Goal: Information Seeking & Learning: Compare options

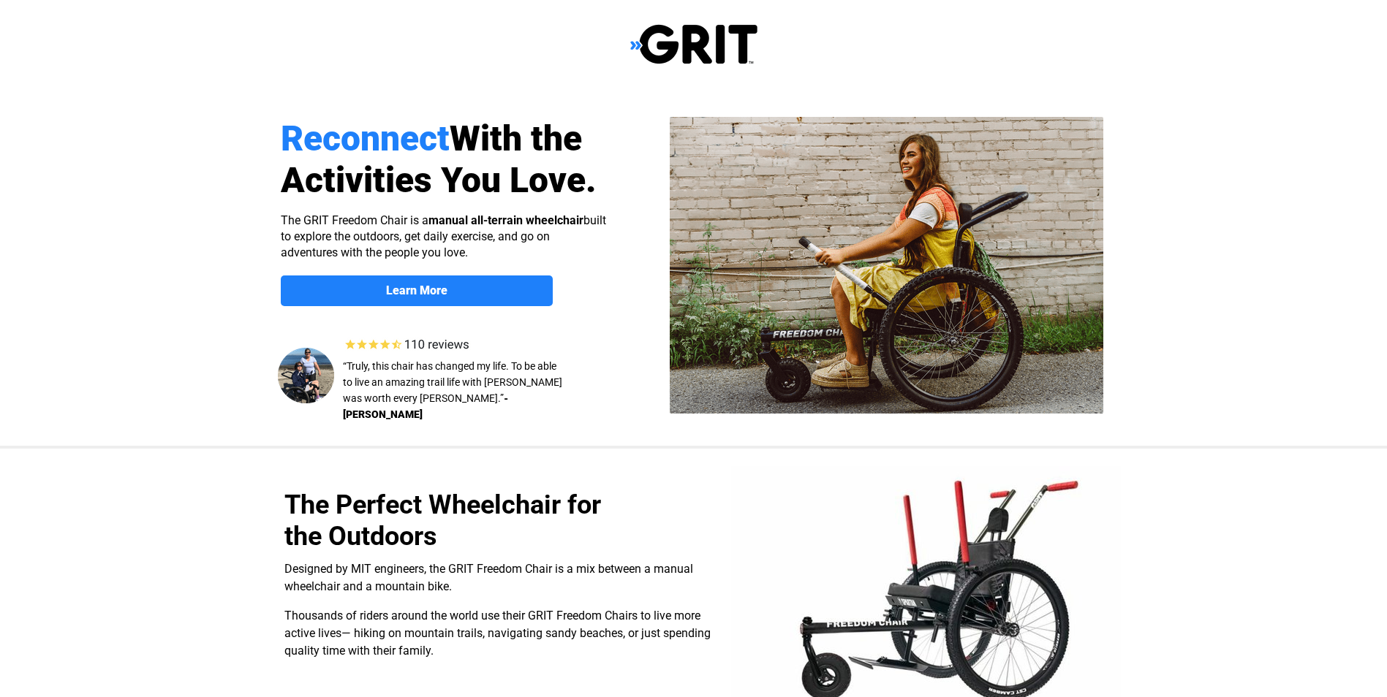
select select "US"
click at [706, 42] on img at bounding box center [693, 44] width 127 height 42
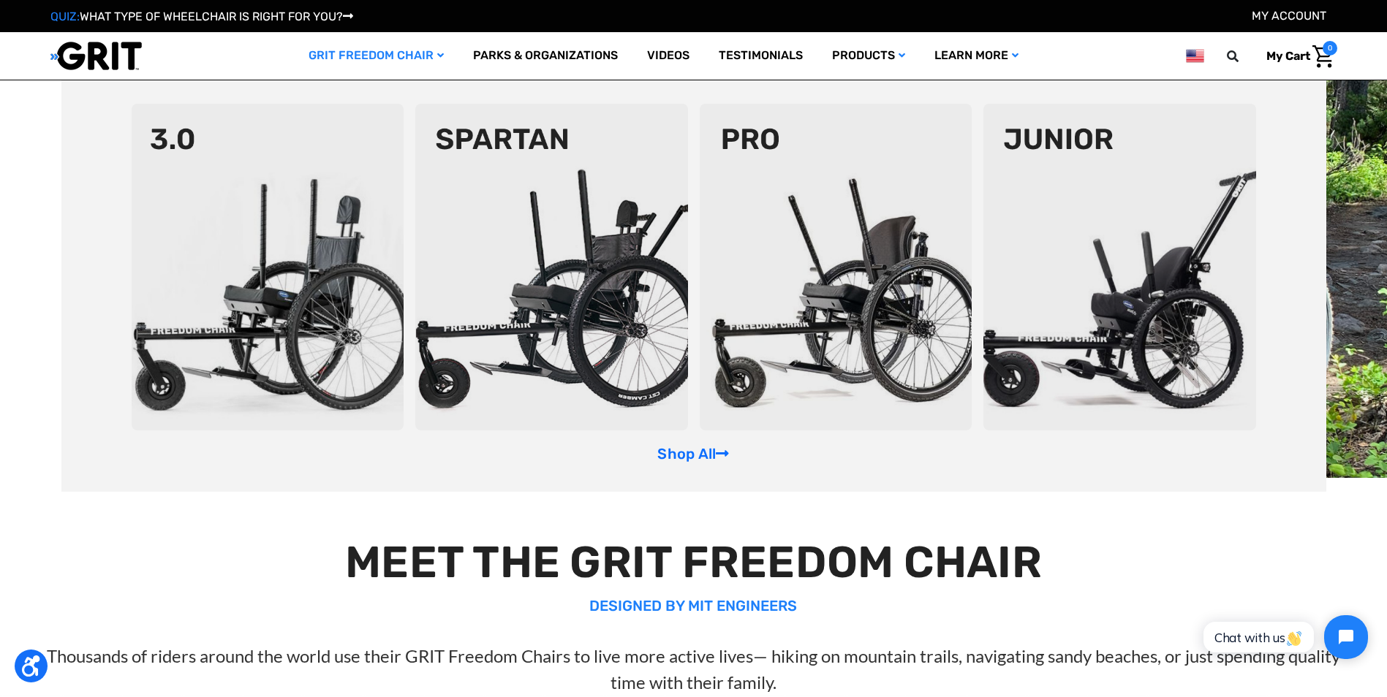
click at [433, 53] on link "GRIT Freedom Chair" at bounding box center [376, 56] width 164 height 48
click at [270, 324] on img at bounding box center [268, 267] width 273 height 327
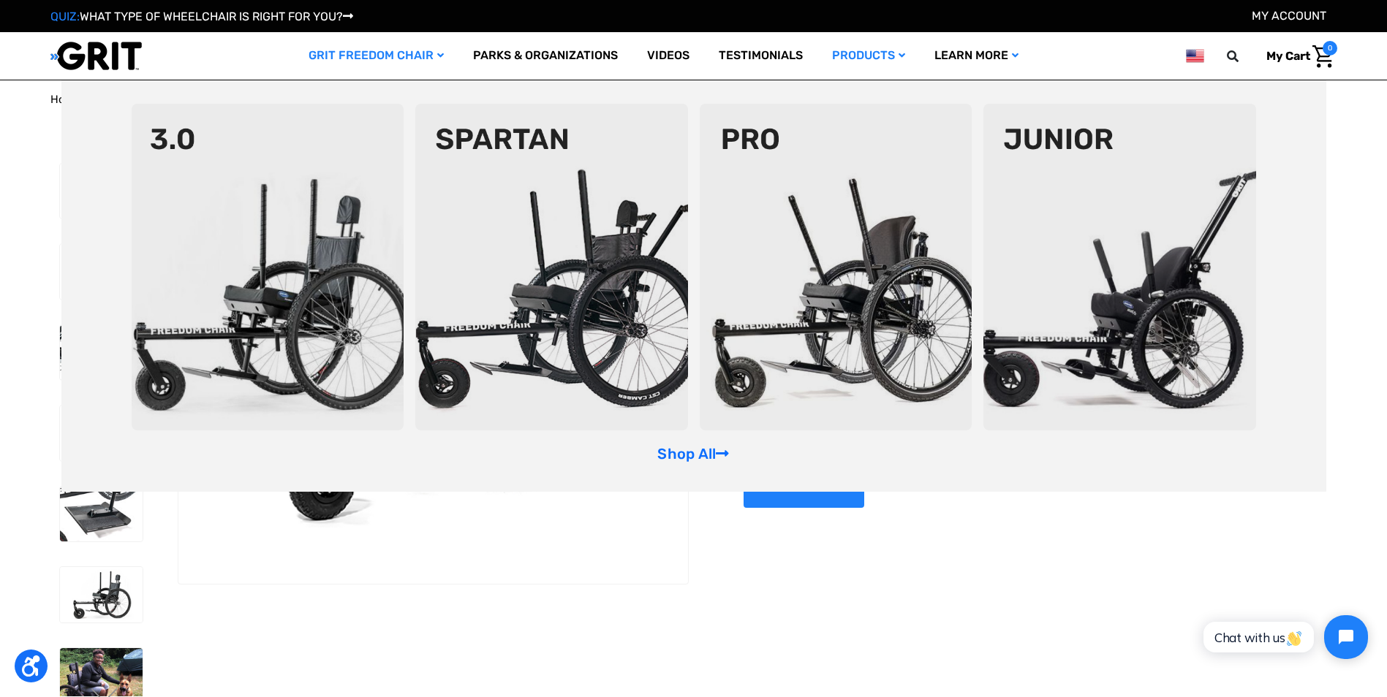
click at [502, 218] on img at bounding box center [551, 267] width 273 height 327
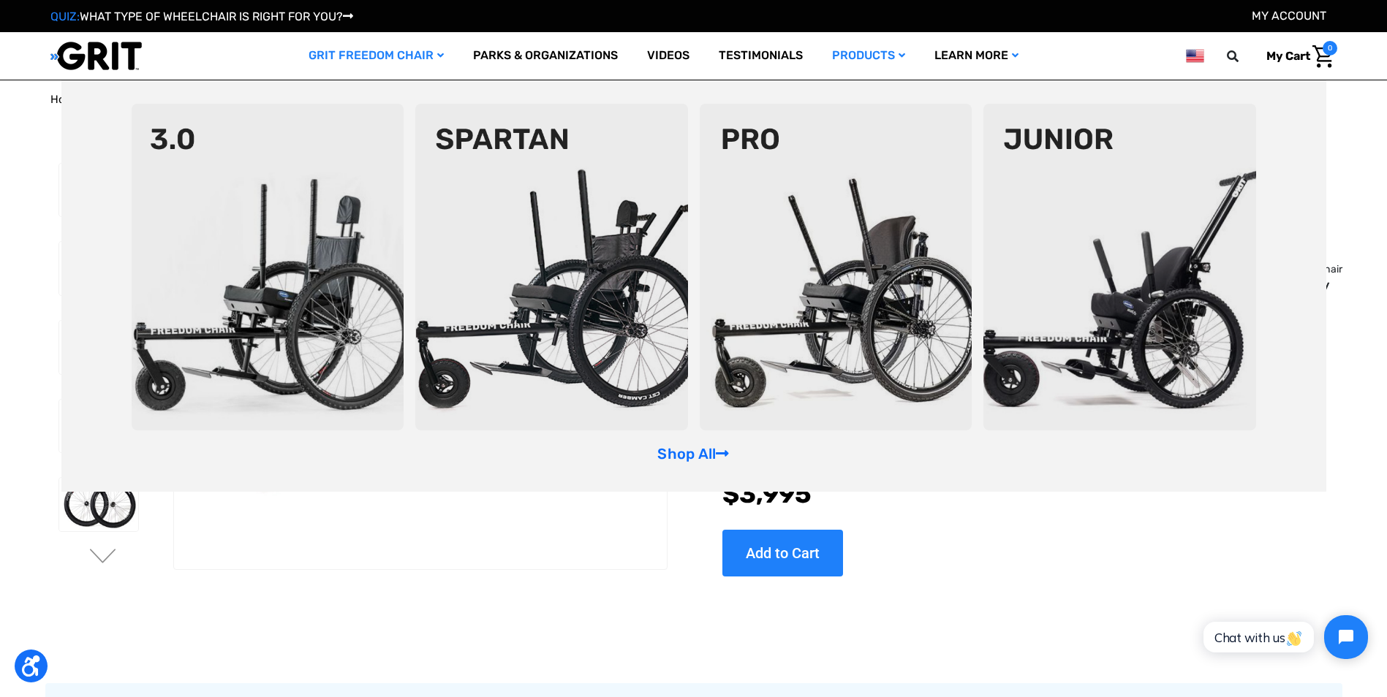
click at [855, 180] on img at bounding box center [835, 267] width 273 height 327
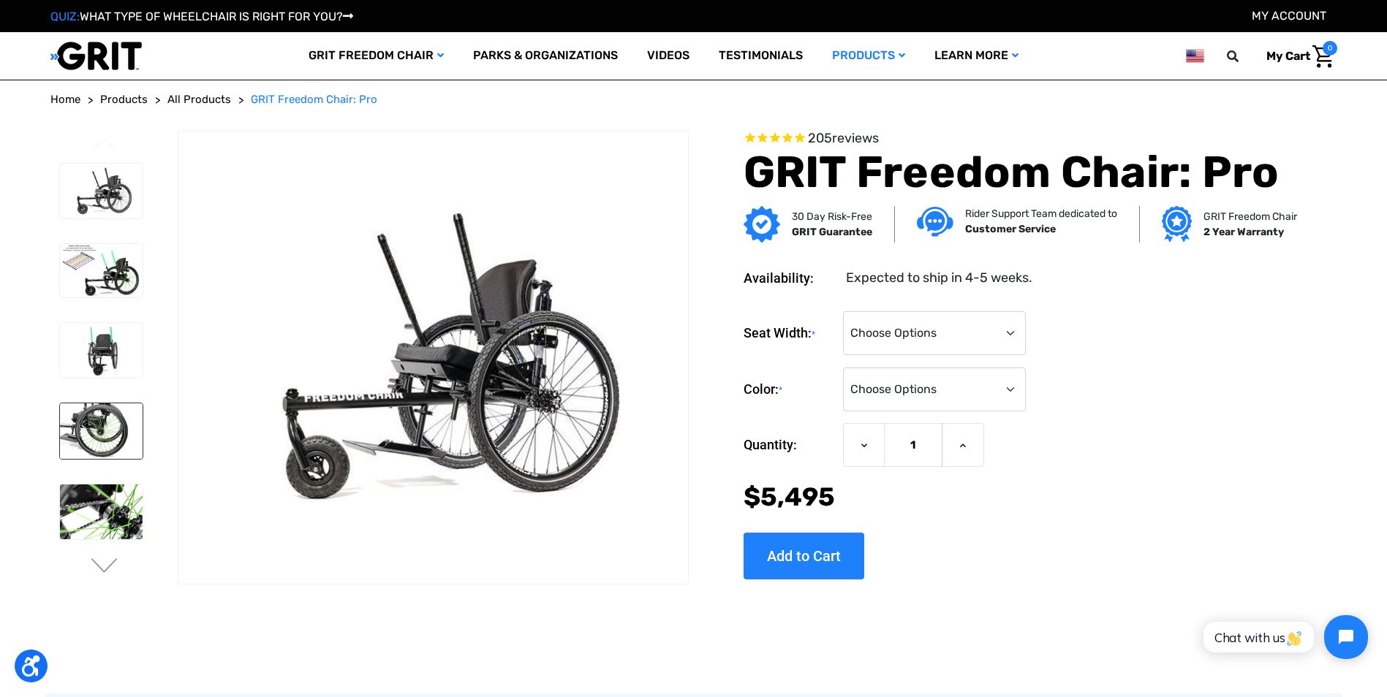
click at [113, 435] on img at bounding box center [101, 431] width 83 height 56
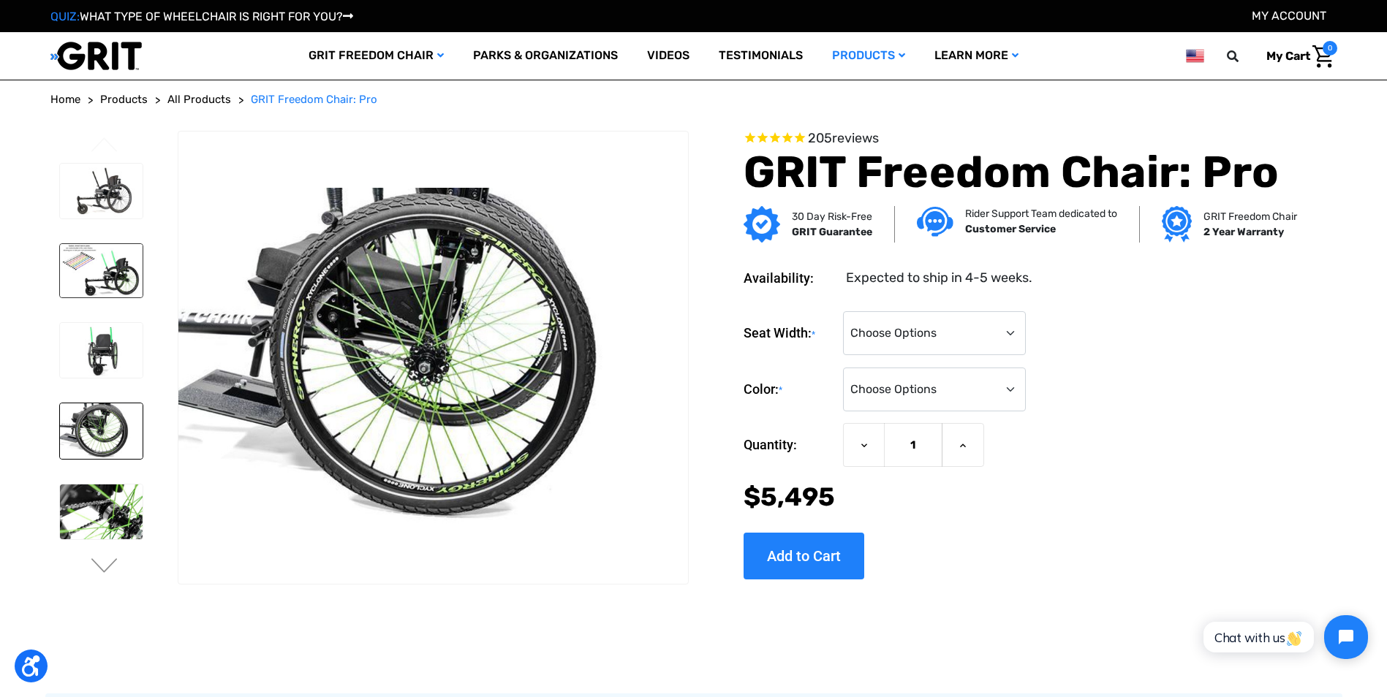
click at [122, 270] on img at bounding box center [101, 270] width 83 height 53
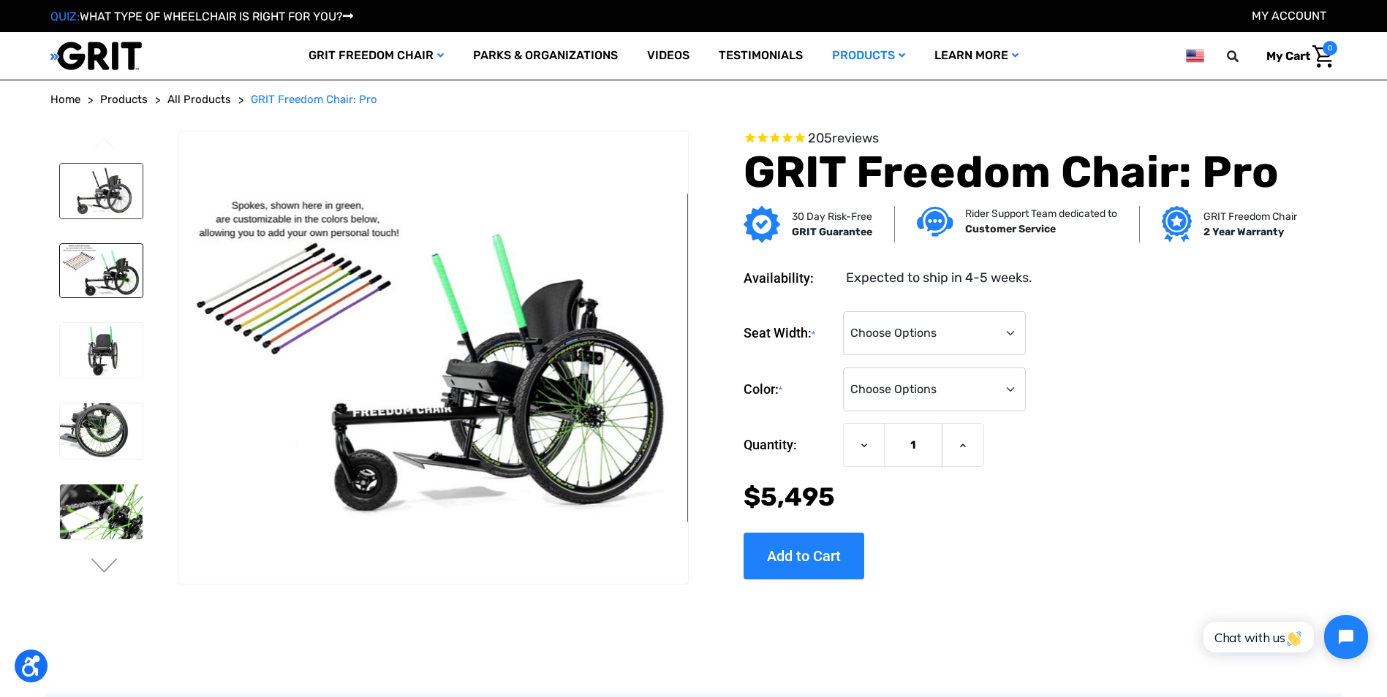
click at [113, 197] on img at bounding box center [101, 192] width 83 height 56
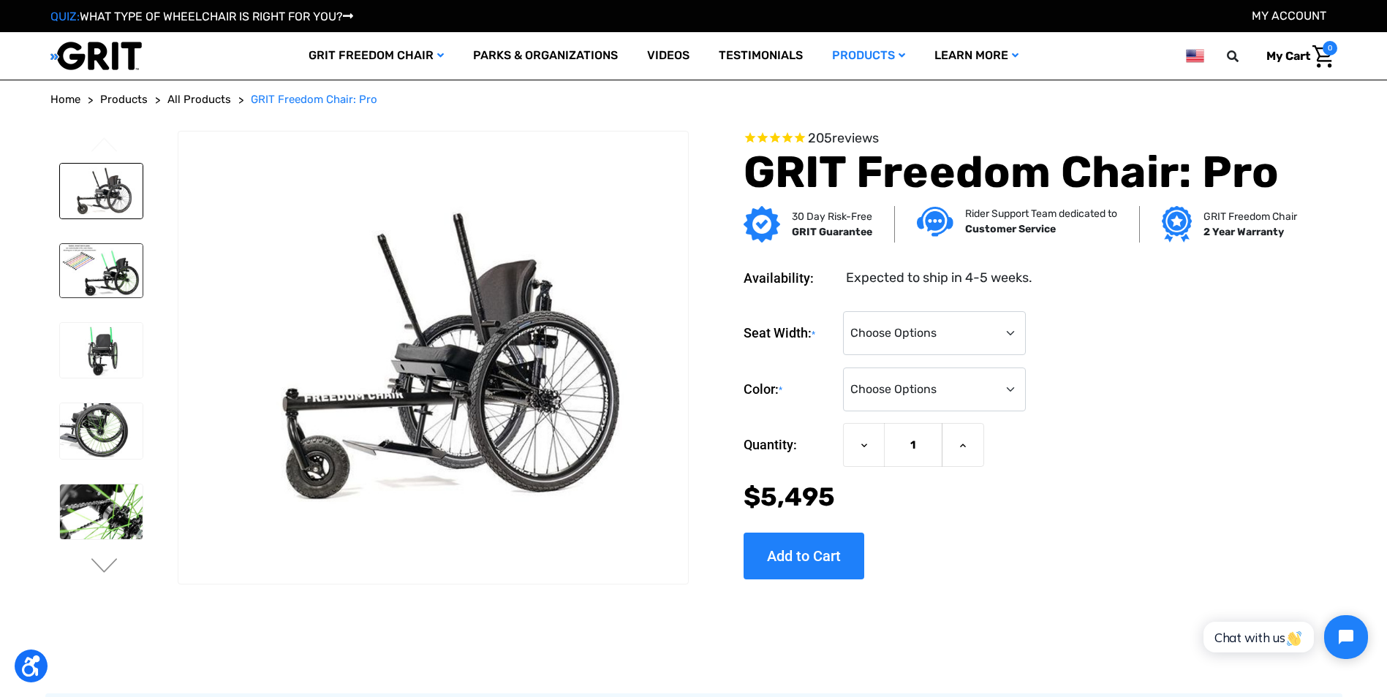
click at [105, 278] on img at bounding box center [101, 270] width 83 height 53
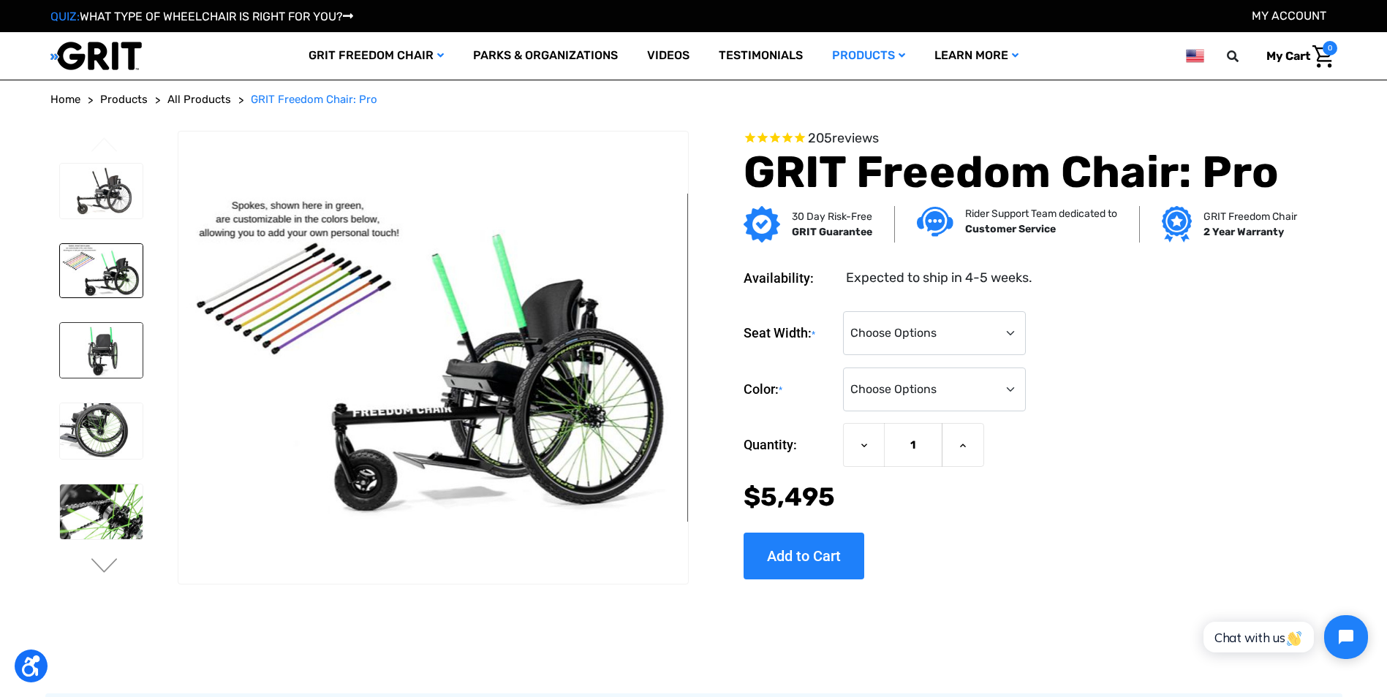
click at [115, 332] on img at bounding box center [101, 351] width 83 height 56
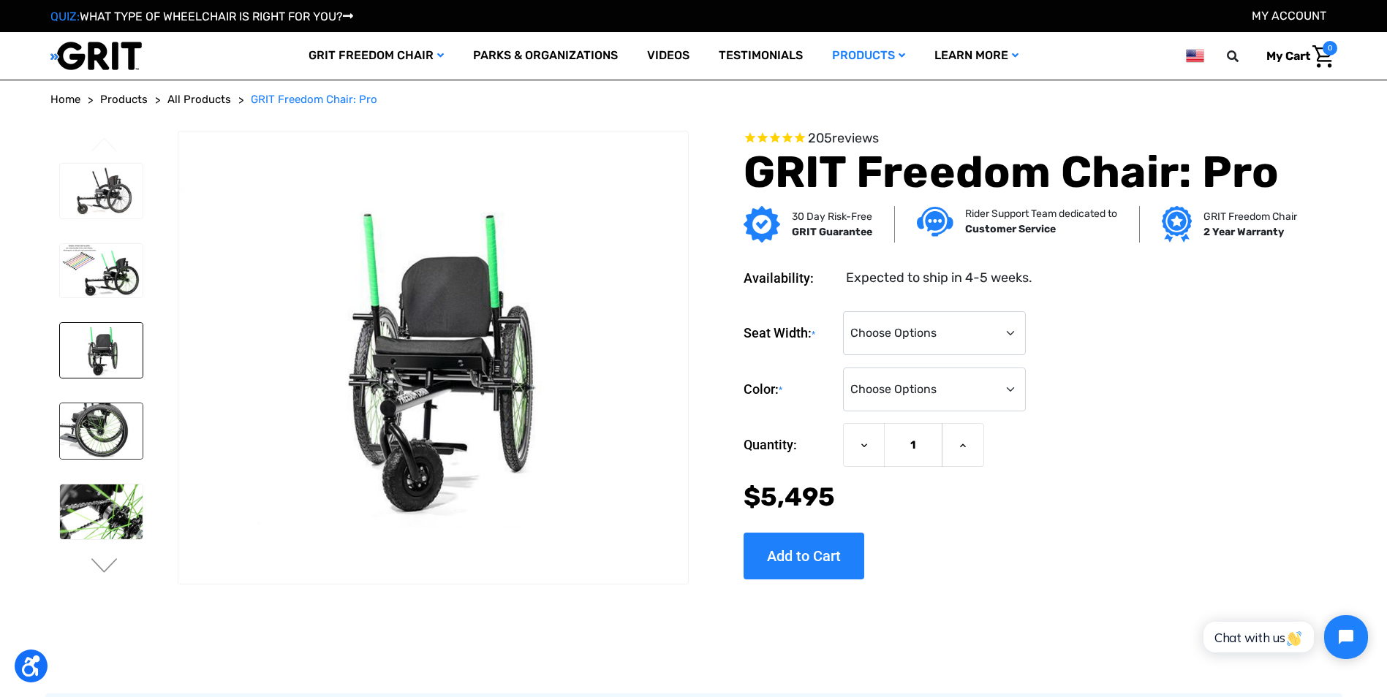
click at [123, 410] on img at bounding box center [101, 431] width 83 height 56
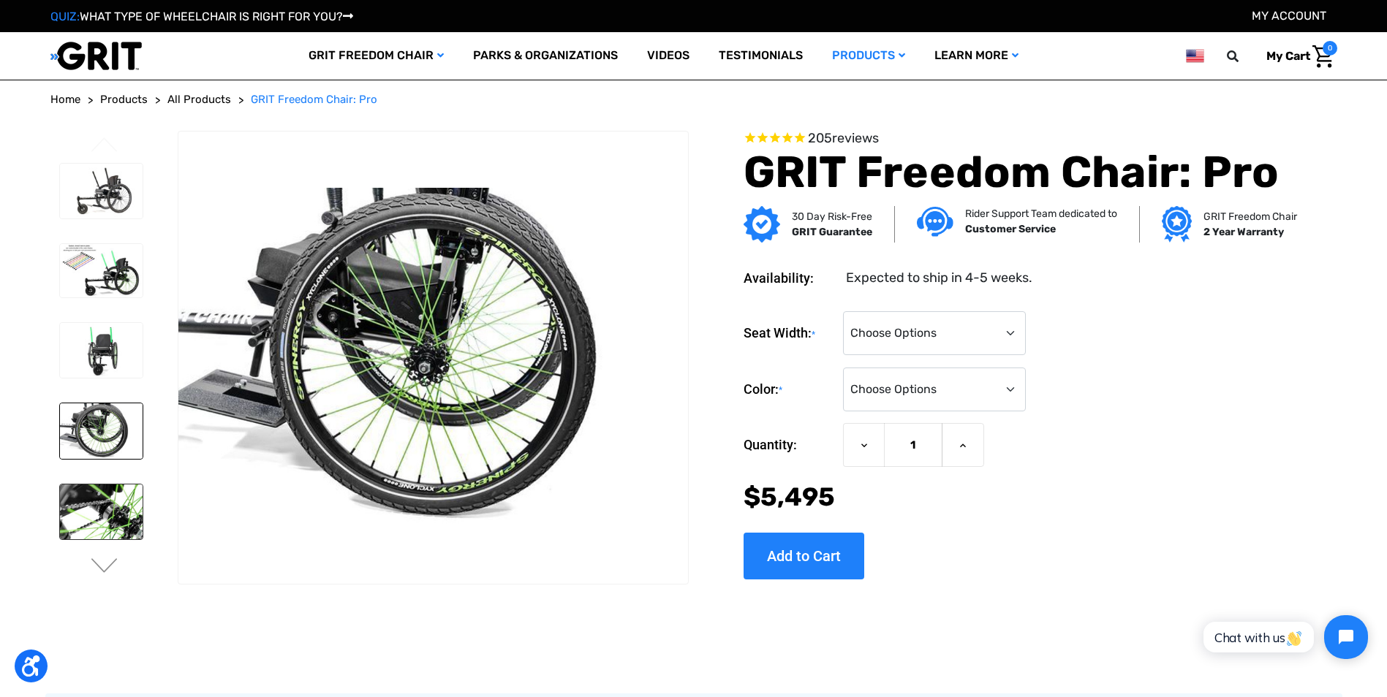
click at [89, 510] on img at bounding box center [101, 513] width 83 height 56
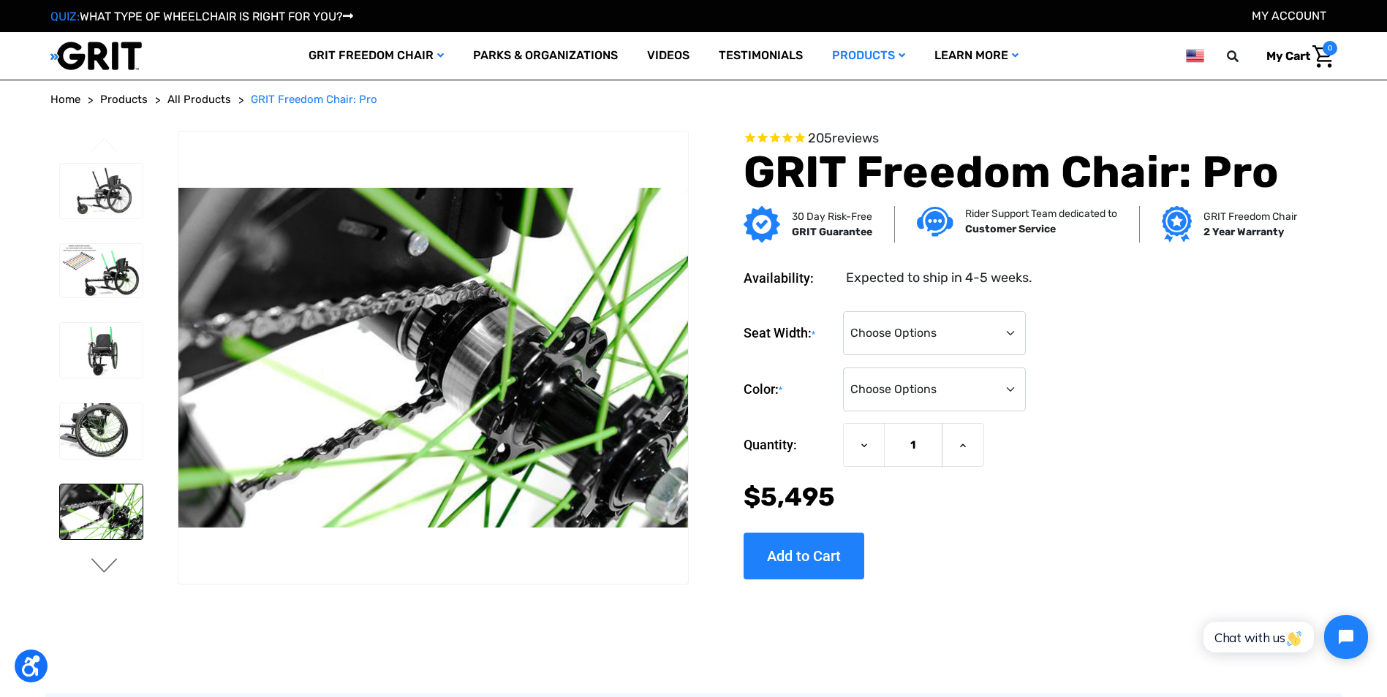
click at [94, 568] on button "Next" at bounding box center [104, 567] width 31 height 18
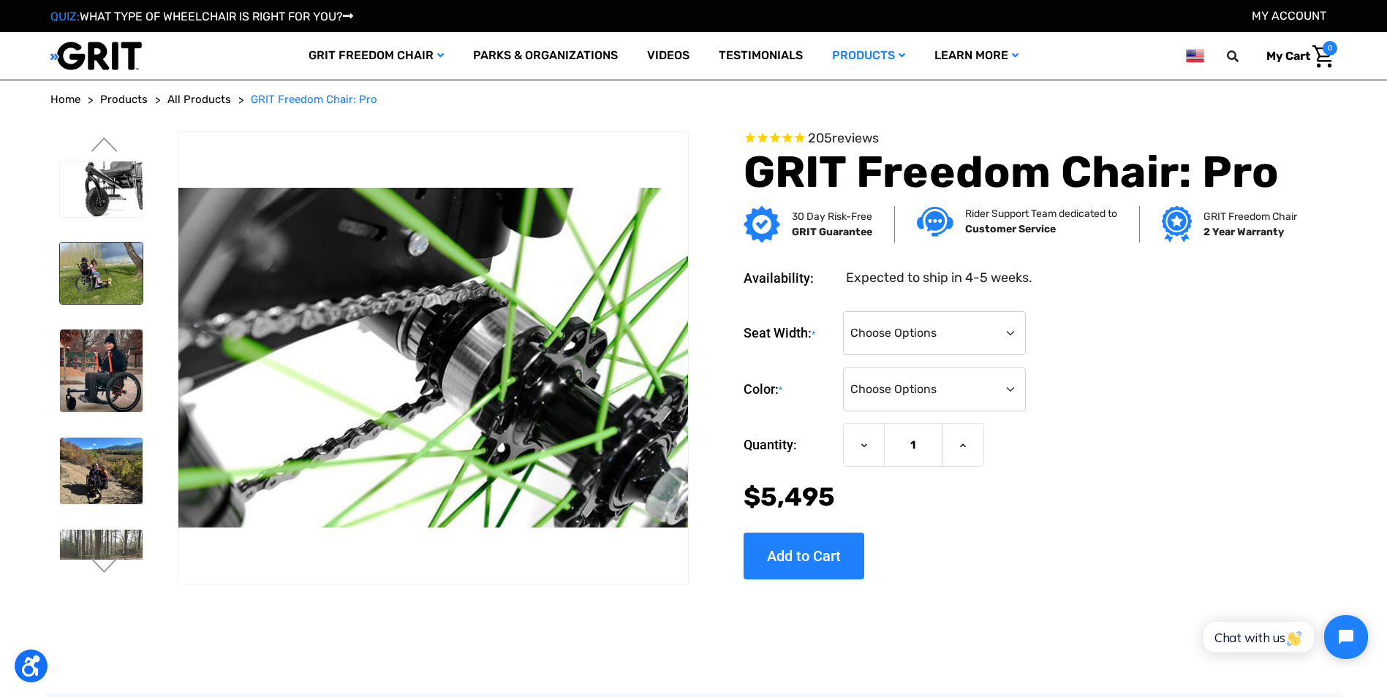
click at [74, 254] on img at bounding box center [101, 274] width 83 height 62
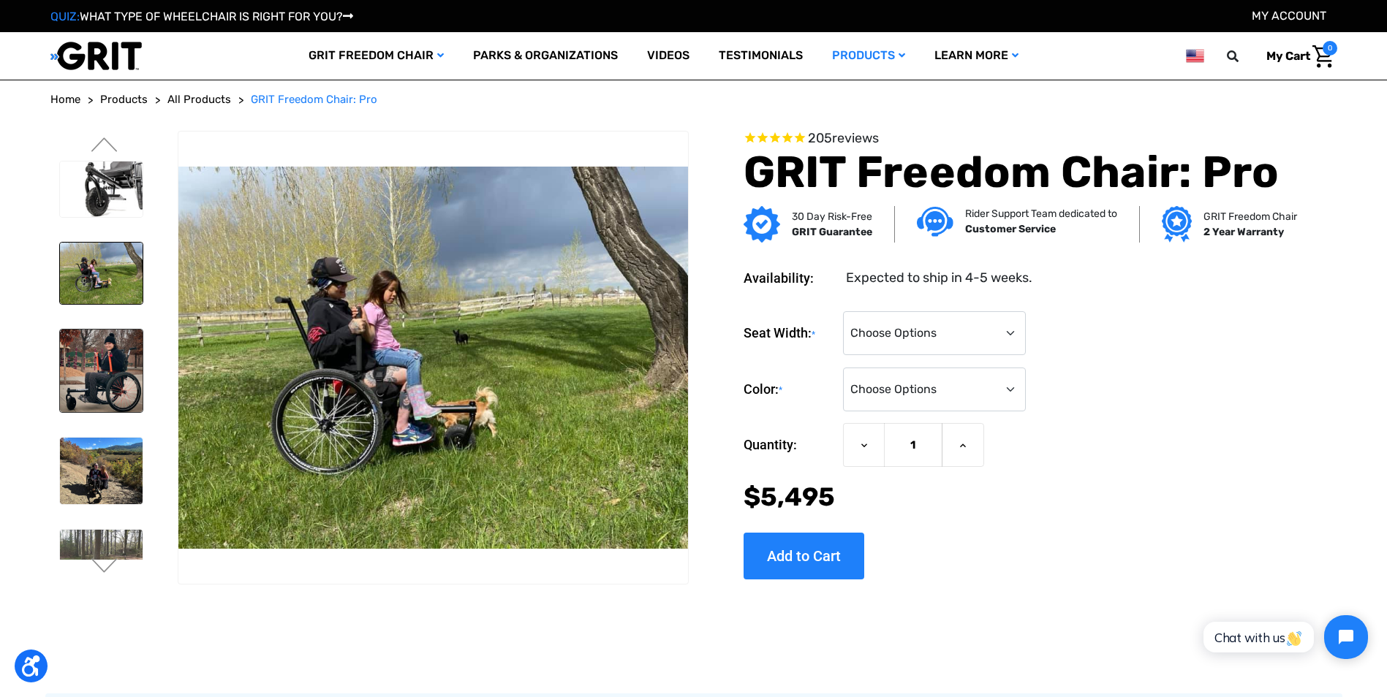
click at [89, 362] on img at bounding box center [101, 371] width 83 height 83
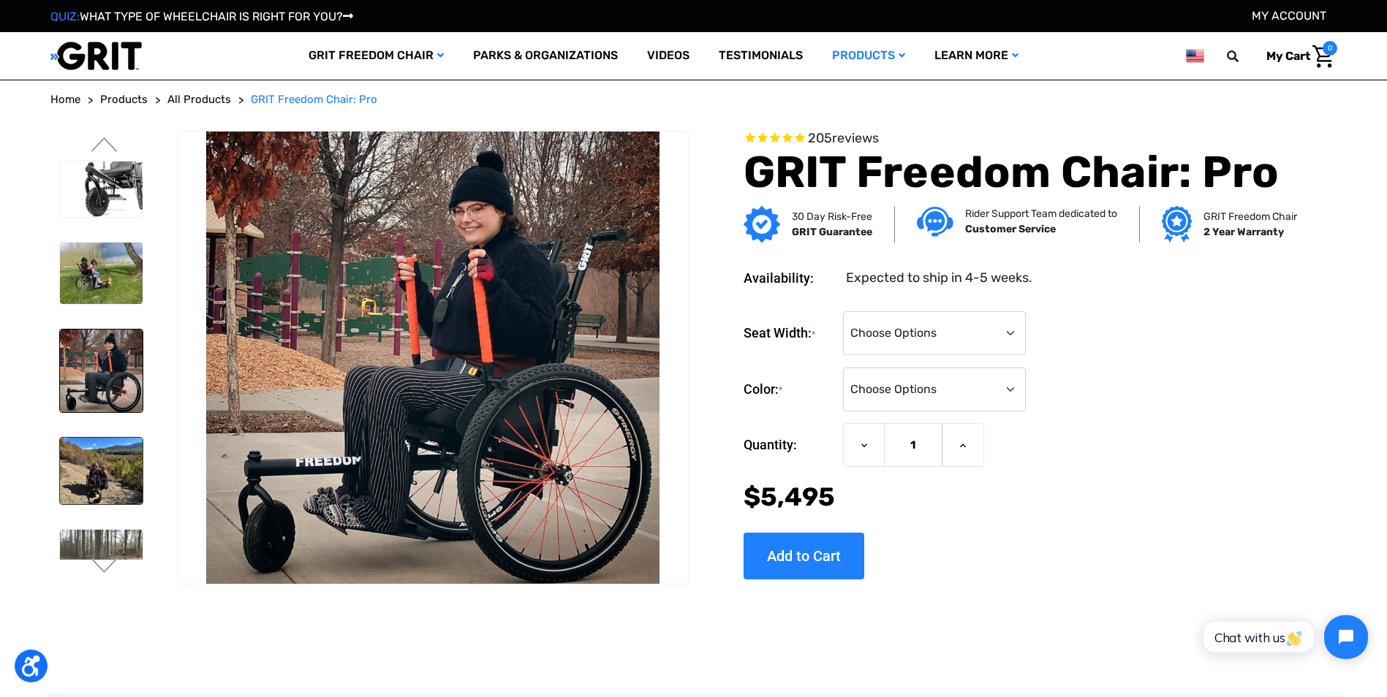
click at [99, 458] on img at bounding box center [101, 471] width 83 height 66
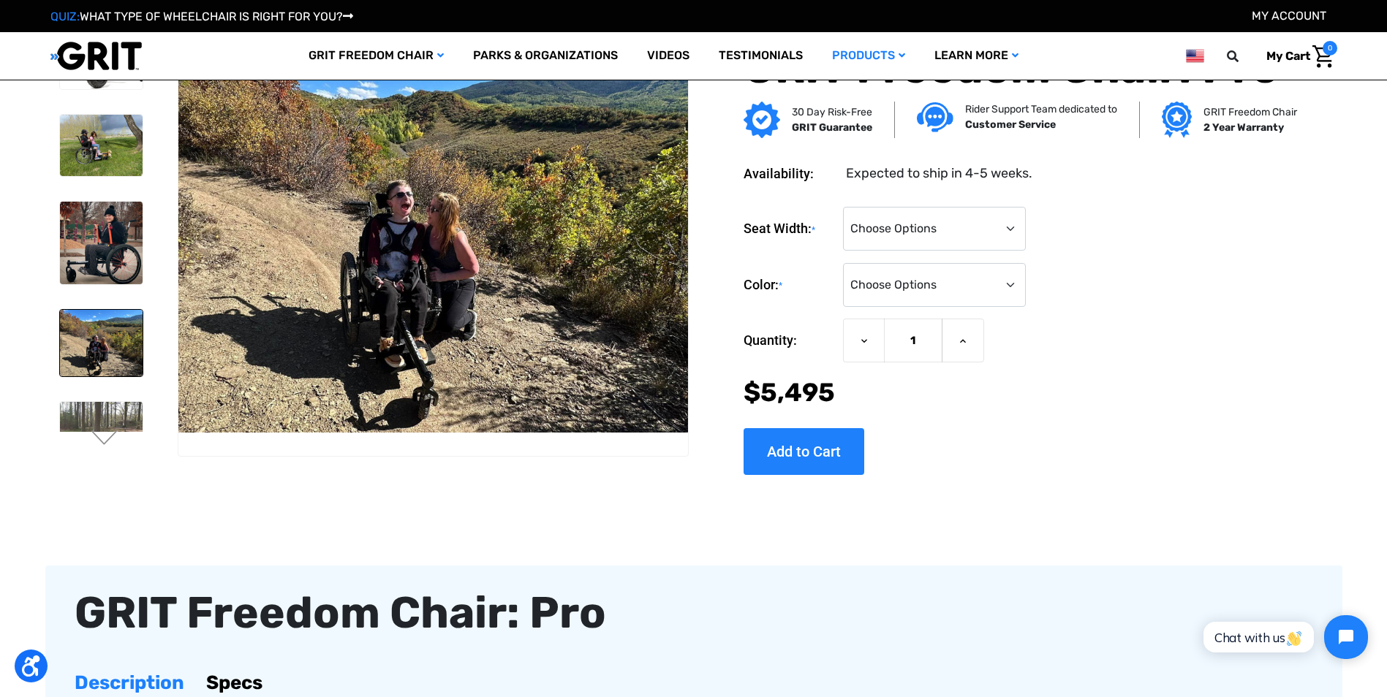
scroll to position [73, 0]
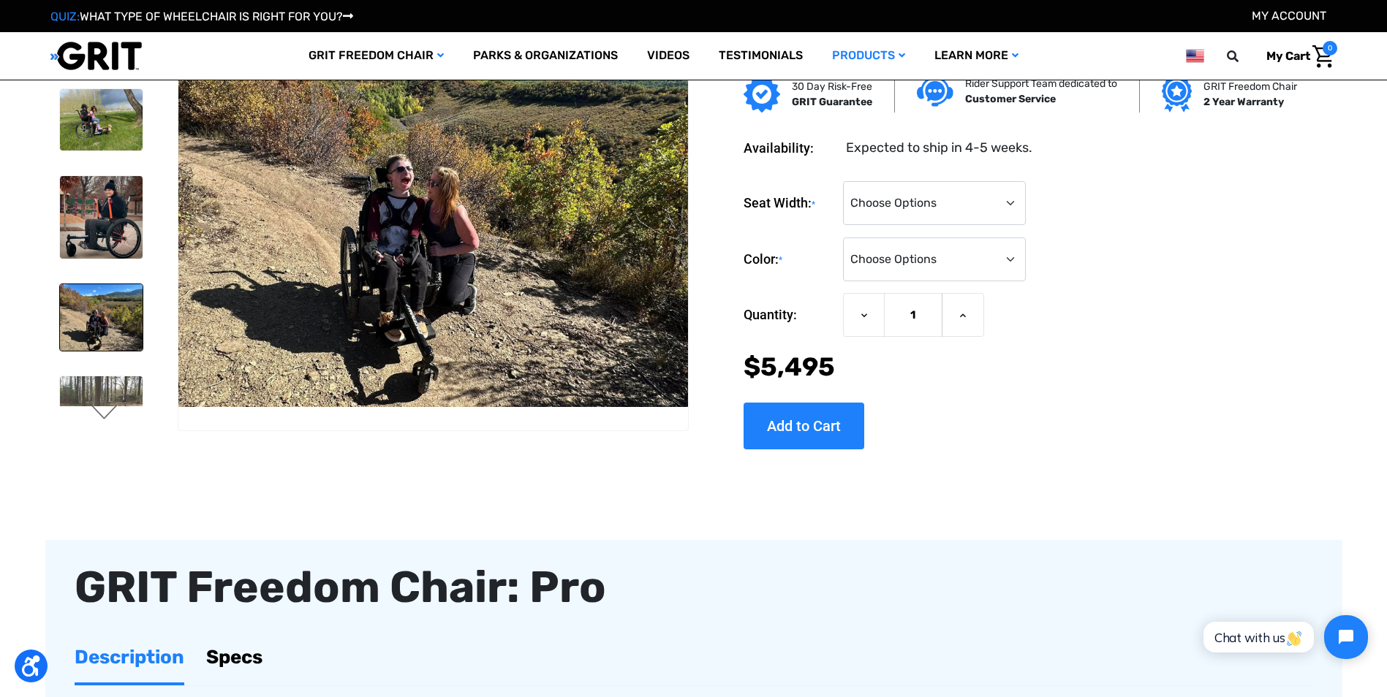
click at [107, 406] on button "Next" at bounding box center [104, 414] width 31 height 18
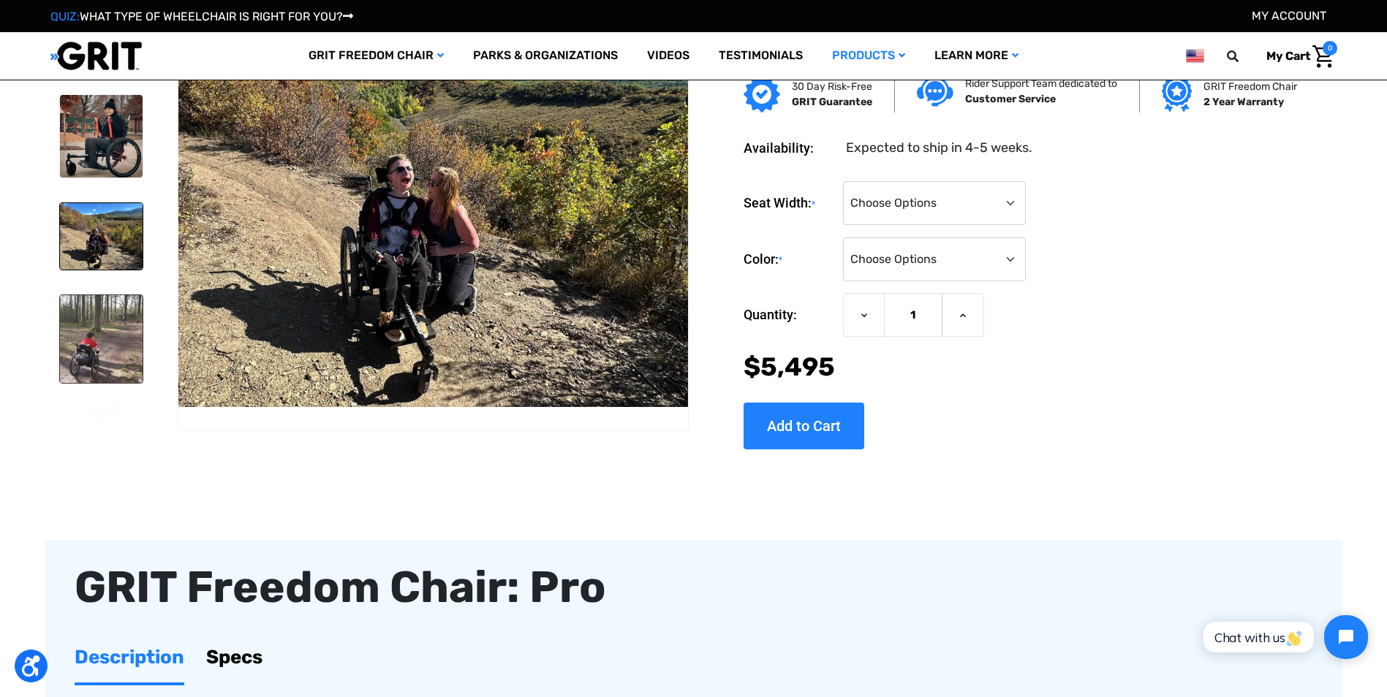
click at [106, 363] on img at bounding box center [101, 339] width 83 height 88
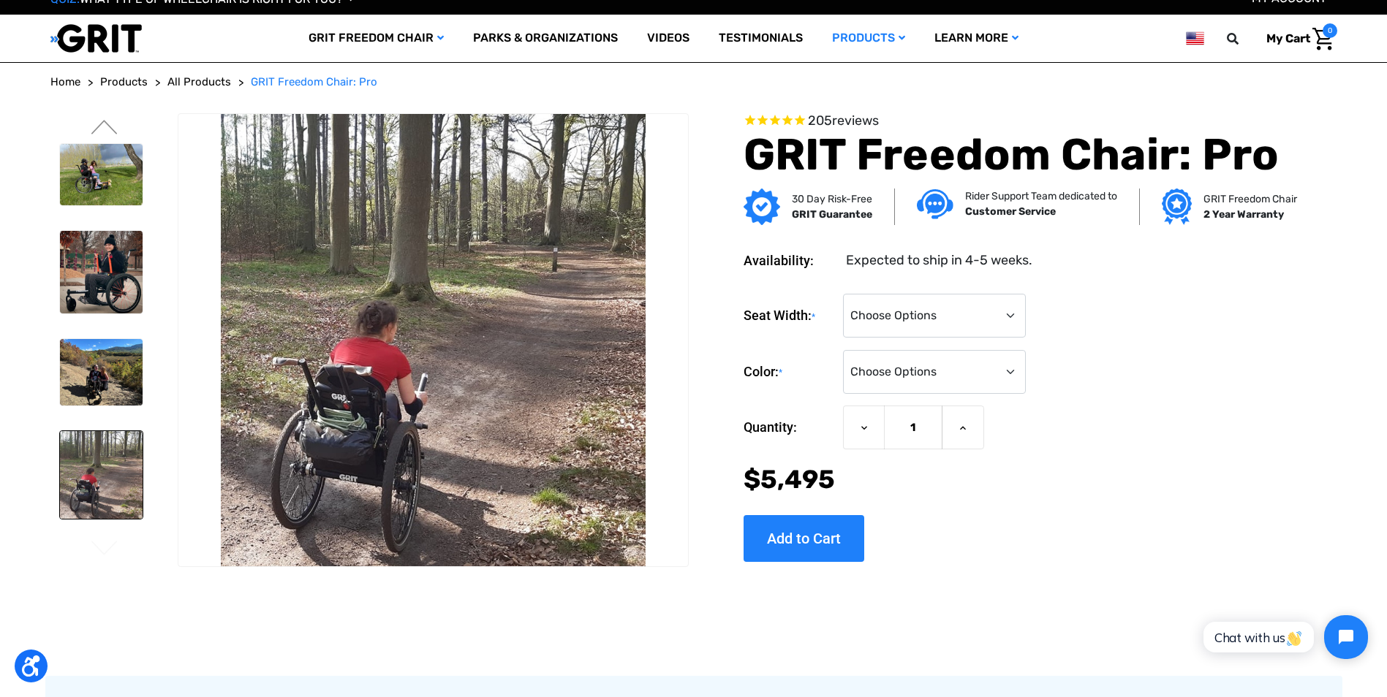
scroll to position [0, 0]
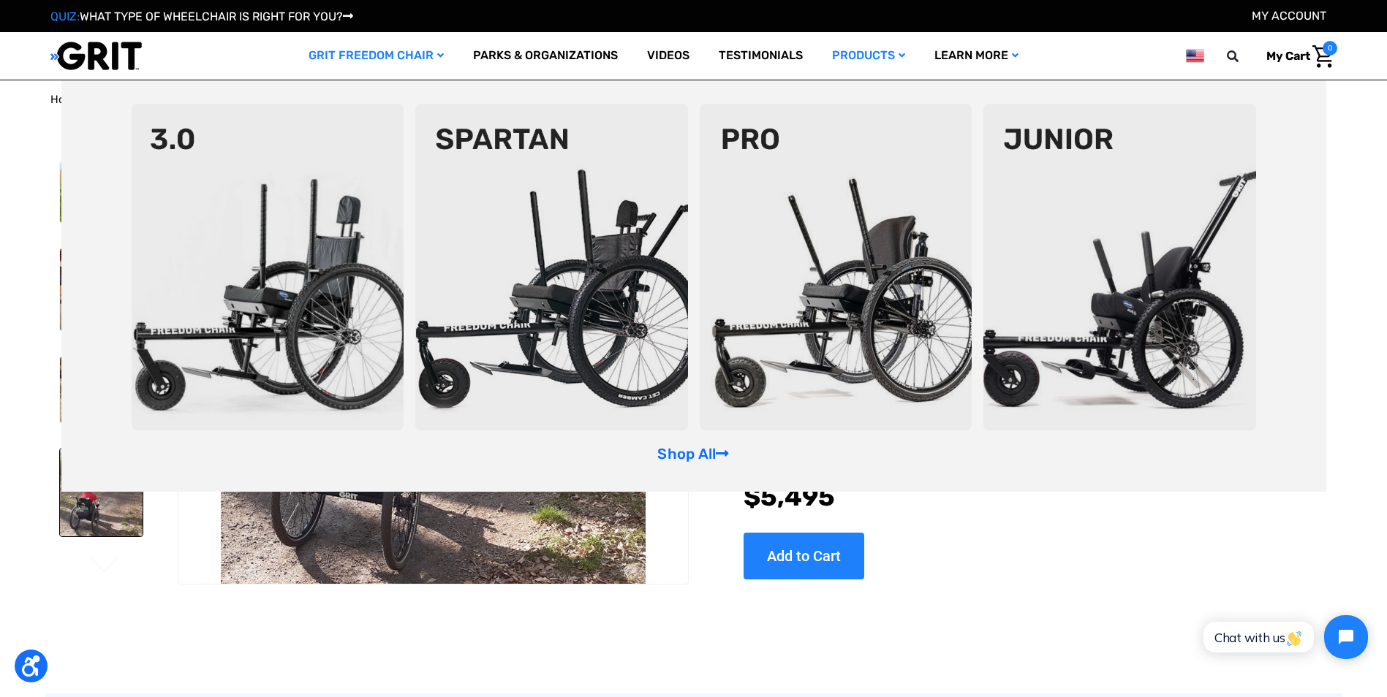
click at [311, 199] on img at bounding box center [268, 267] width 273 height 327
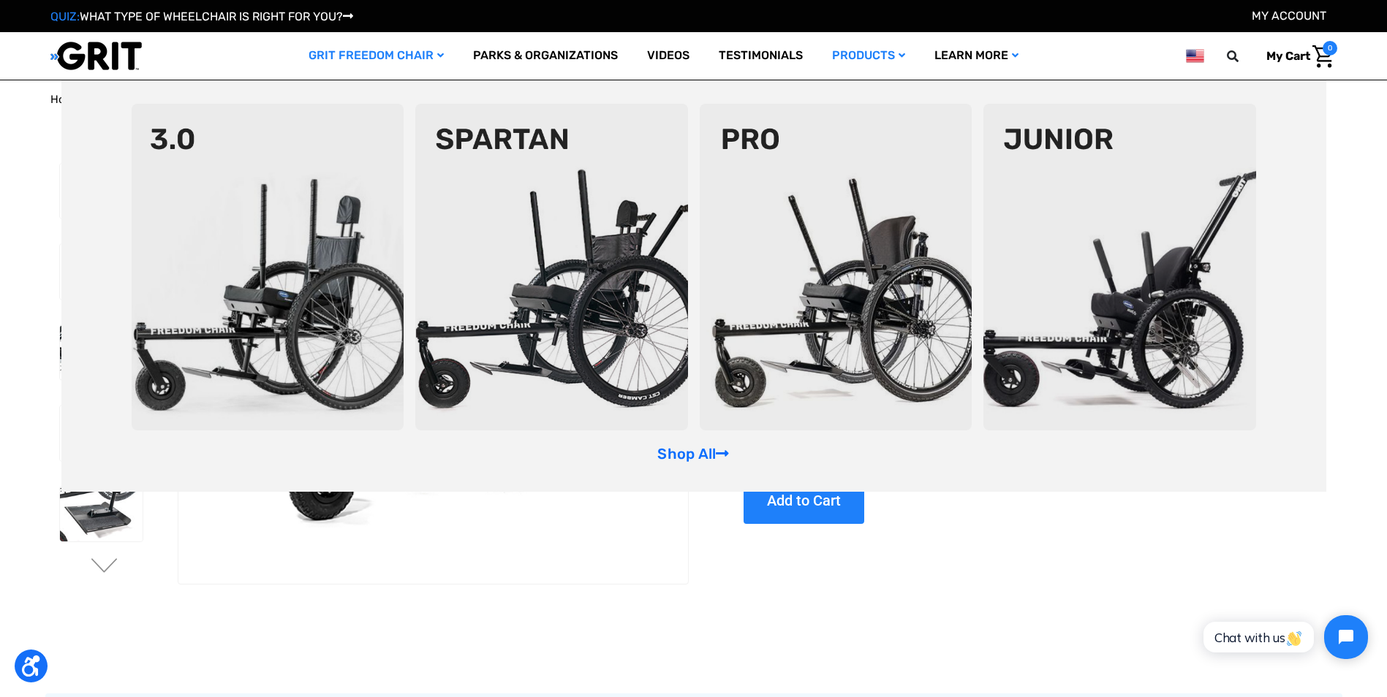
click at [1150, 336] on img at bounding box center [1119, 267] width 273 height 327
click at [274, 219] on img at bounding box center [268, 267] width 273 height 327
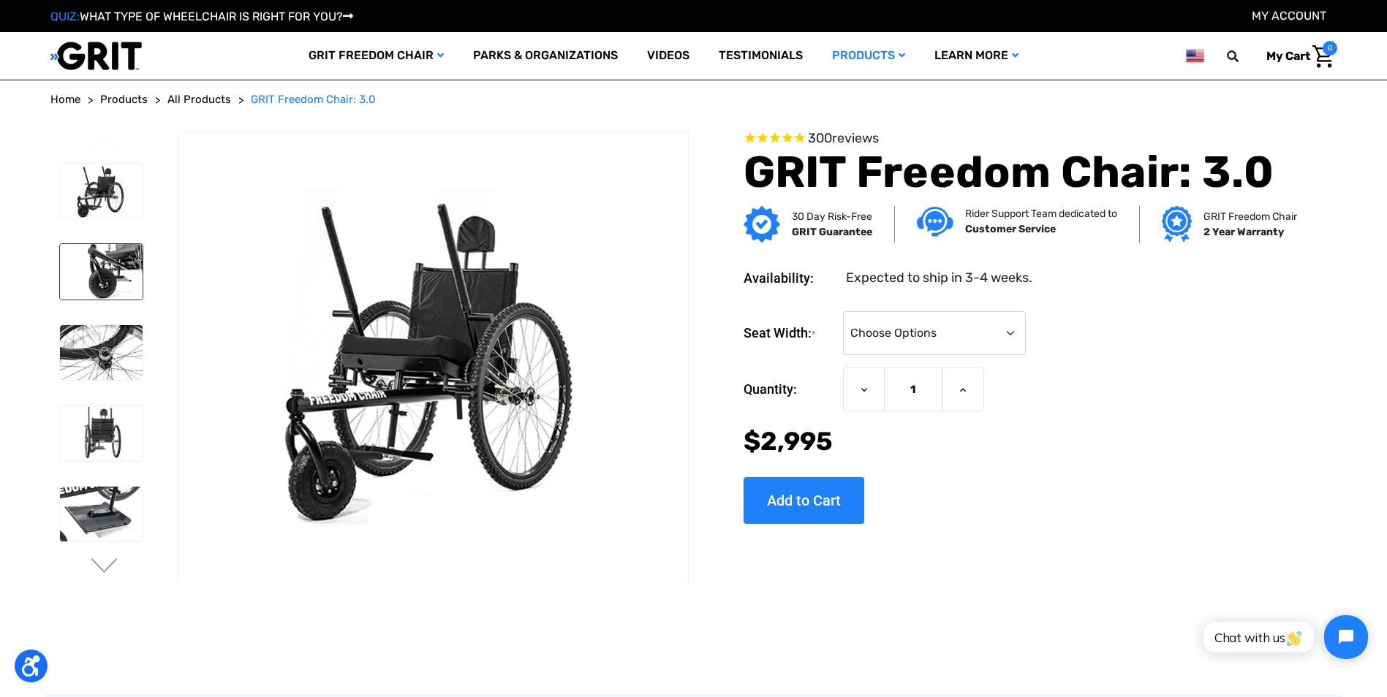
click at [85, 255] on img at bounding box center [101, 272] width 83 height 56
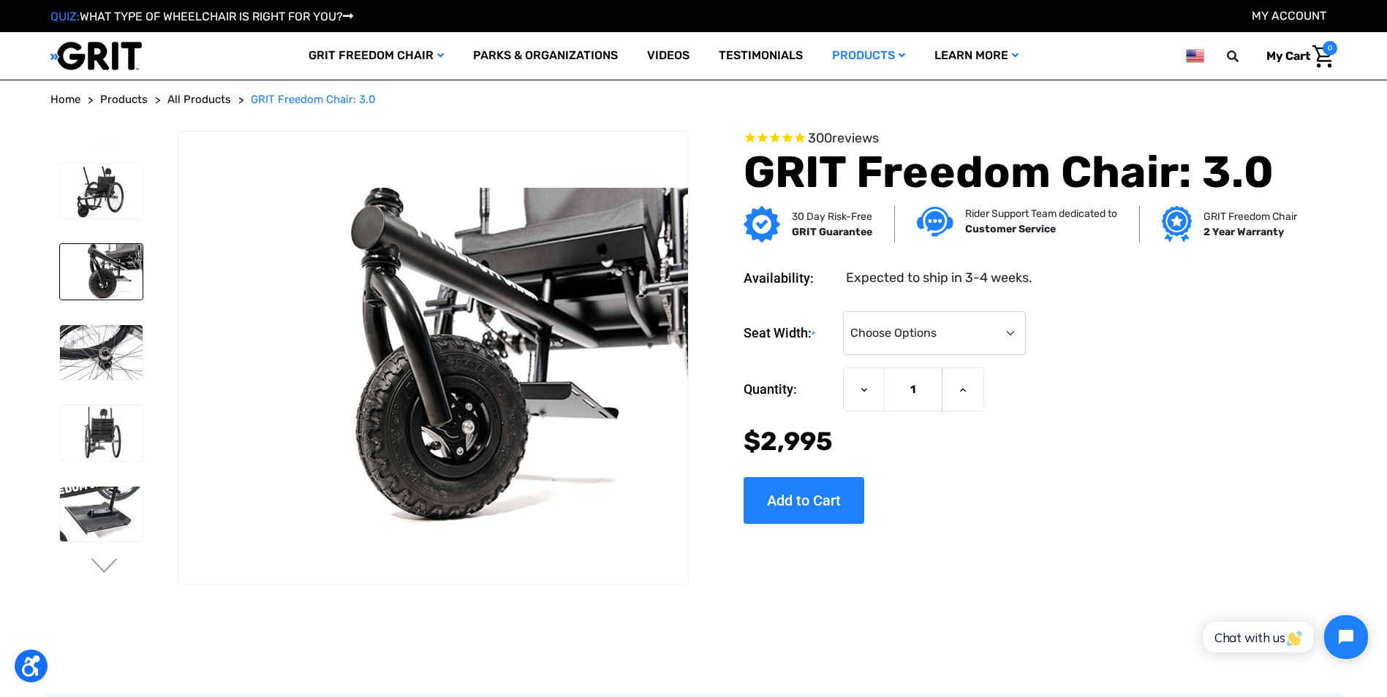
click at [87, 322] on li at bounding box center [101, 353] width 96 height 70
click at [84, 371] on img at bounding box center [101, 353] width 83 height 56
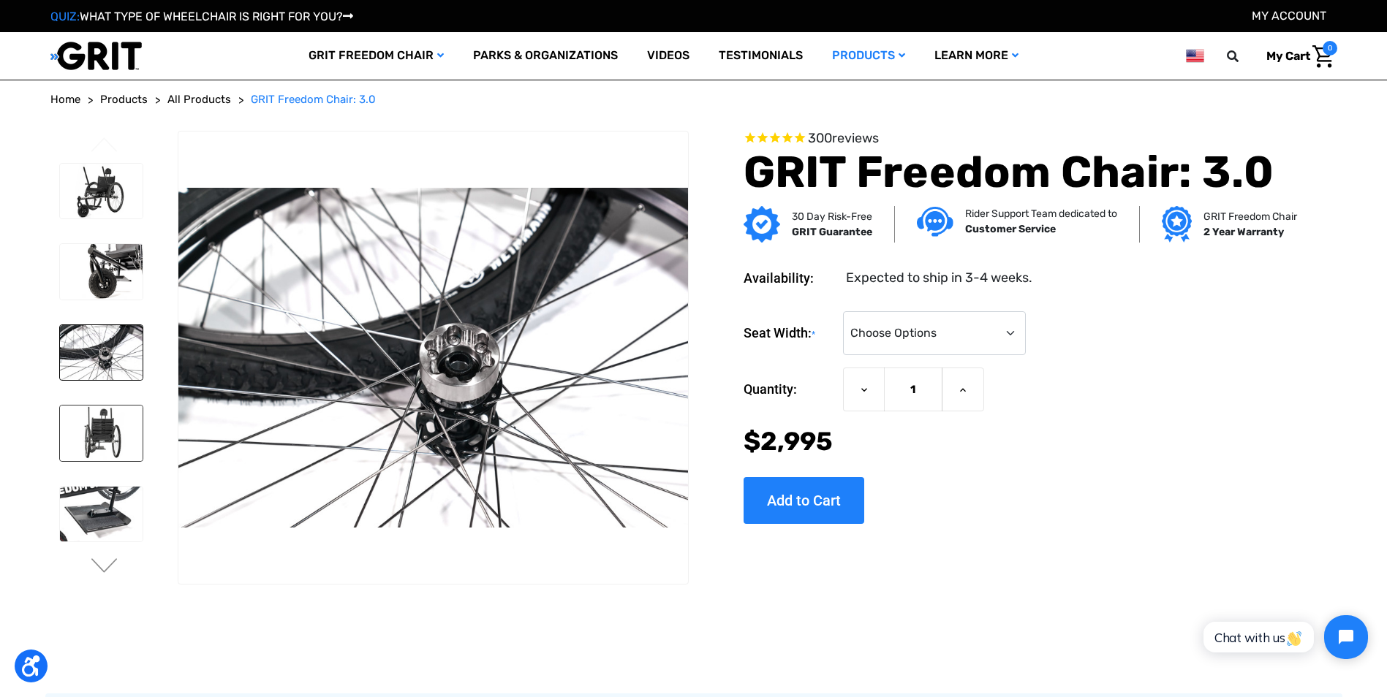
click at [91, 425] on img at bounding box center [101, 434] width 83 height 56
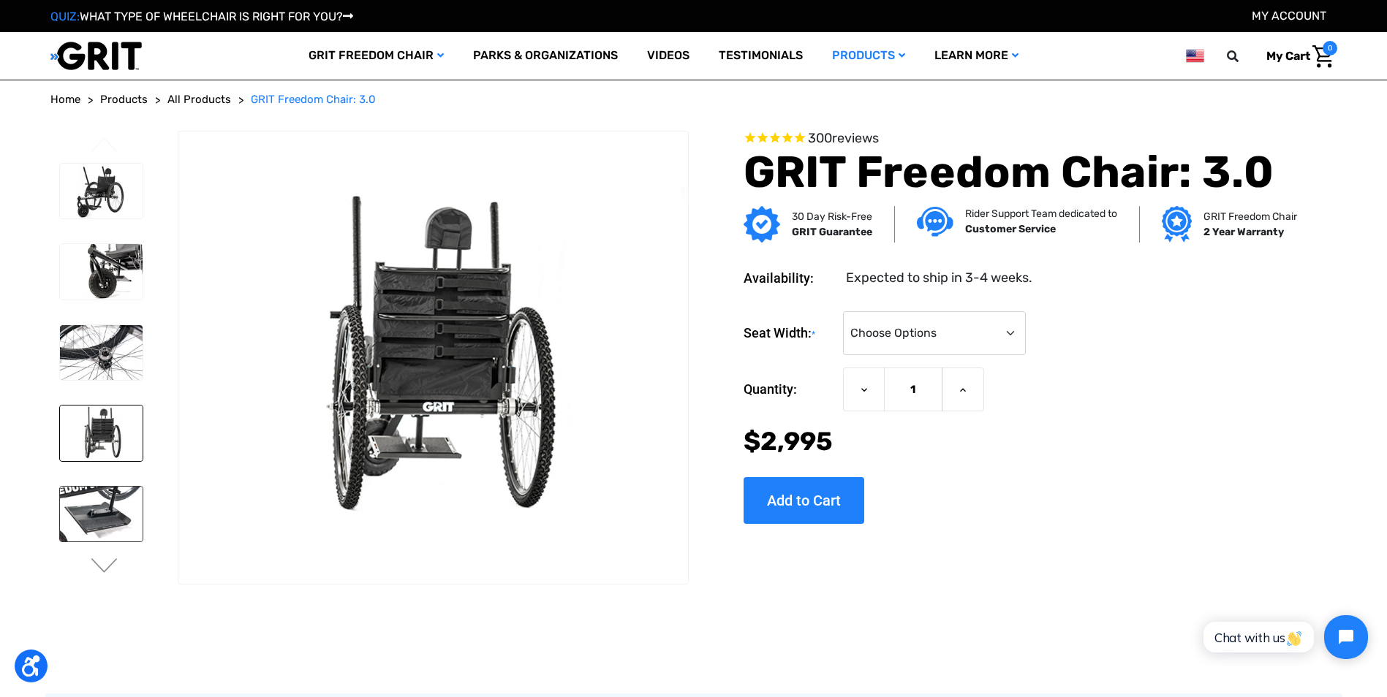
click at [94, 487] on img at bounding box center [101, 515] width 83 height 56
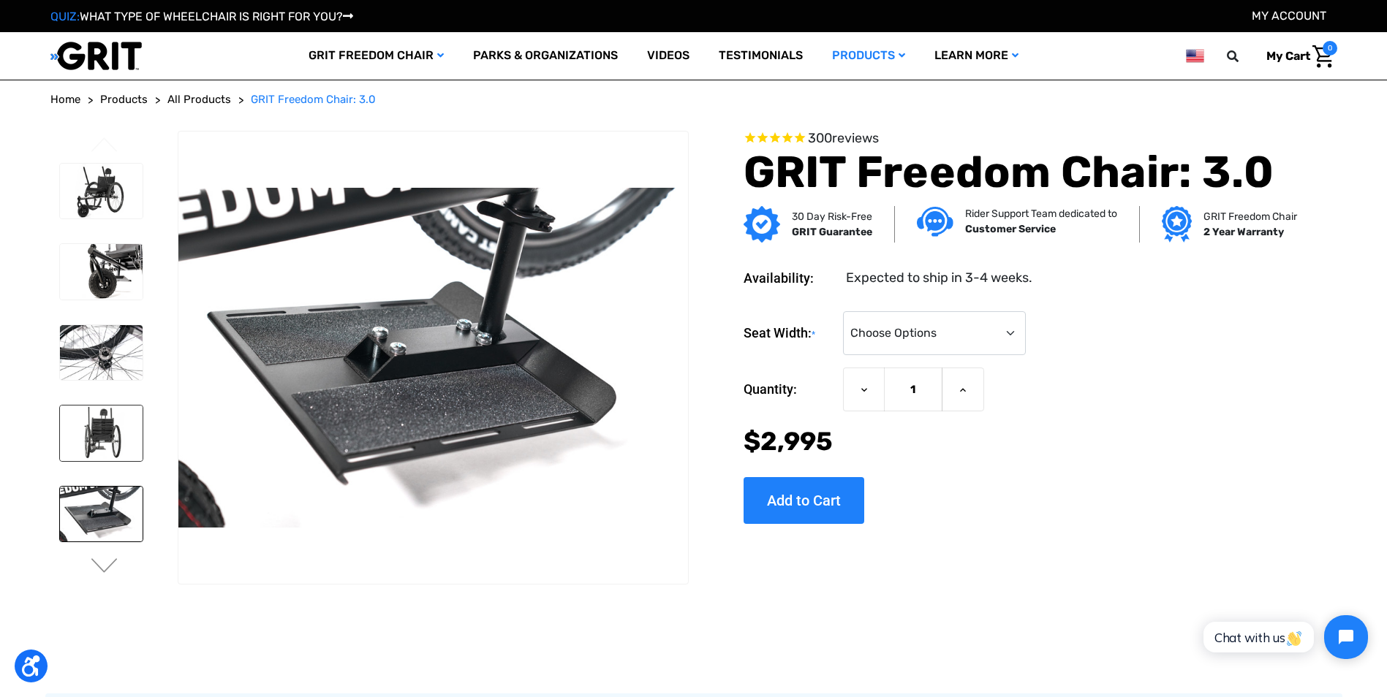
click at [109, 429] on img at bounding box center [101, 434] width 83 height 56
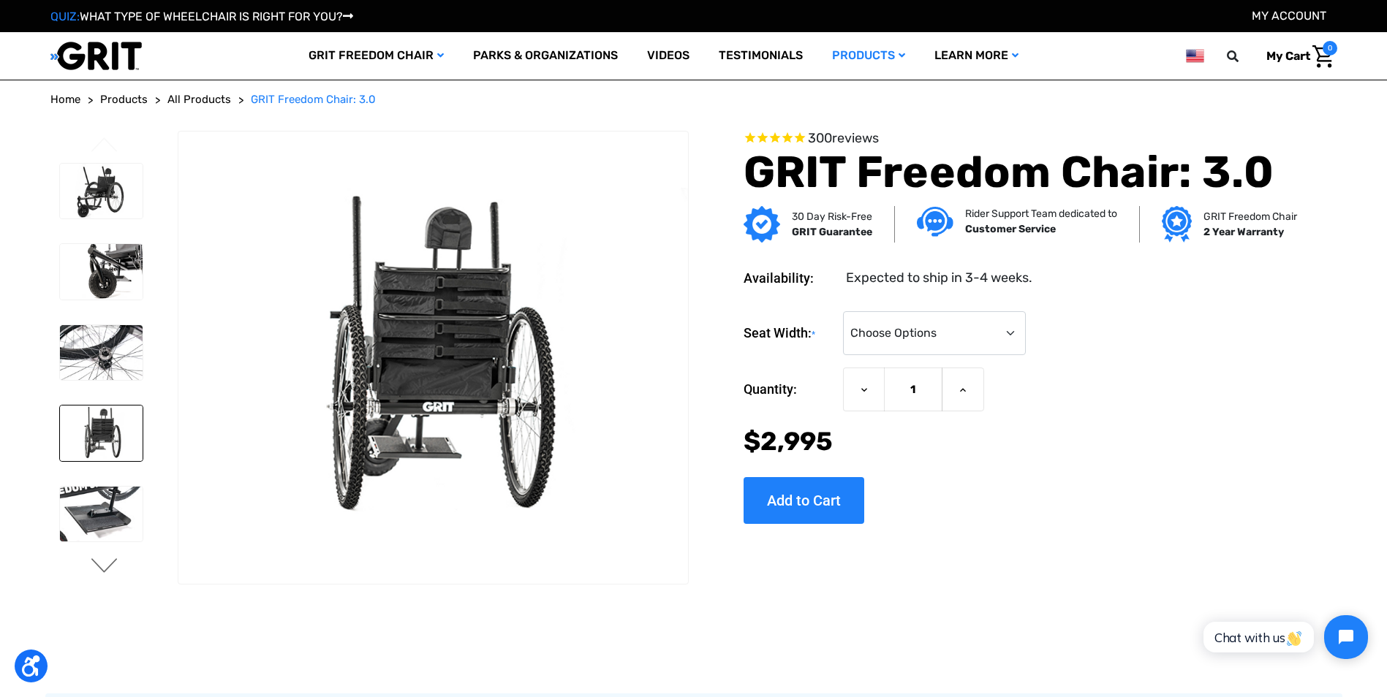
click at [104, 575] on button "Next" at bounding box center [104, 567] width 31 height 18
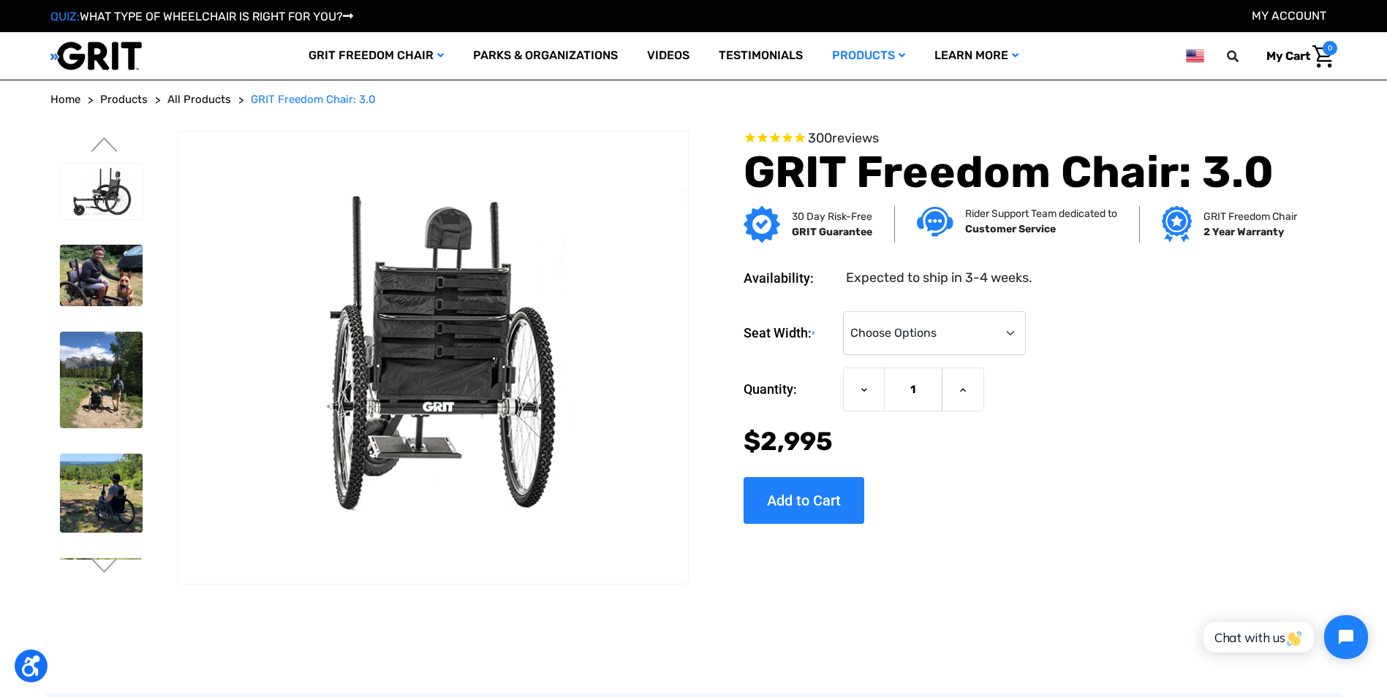
click at [124, 227] on div at bounding box center [101, 197] width 96 height 889
click at [125, 205] on img at bounding box center [101, 192] width 83 height 56
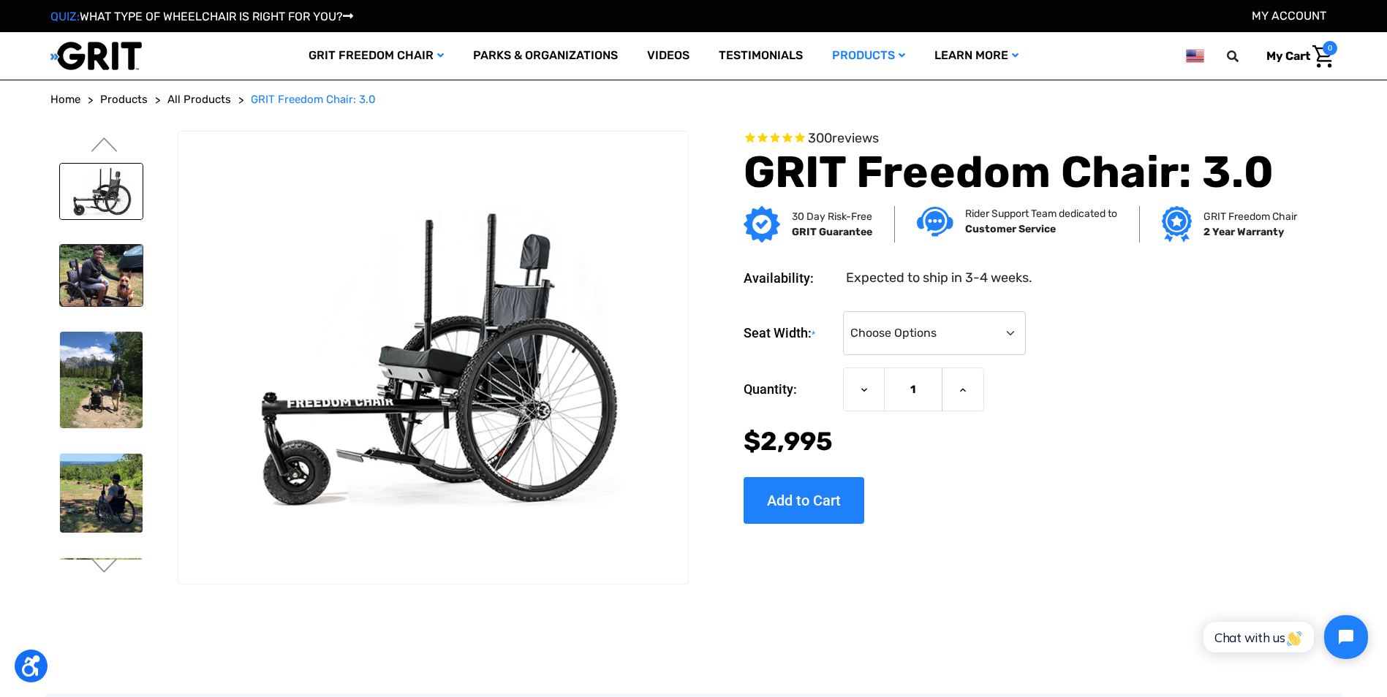
click at [121, 253] on img at bounding box center [101, 276] width 83 height 62
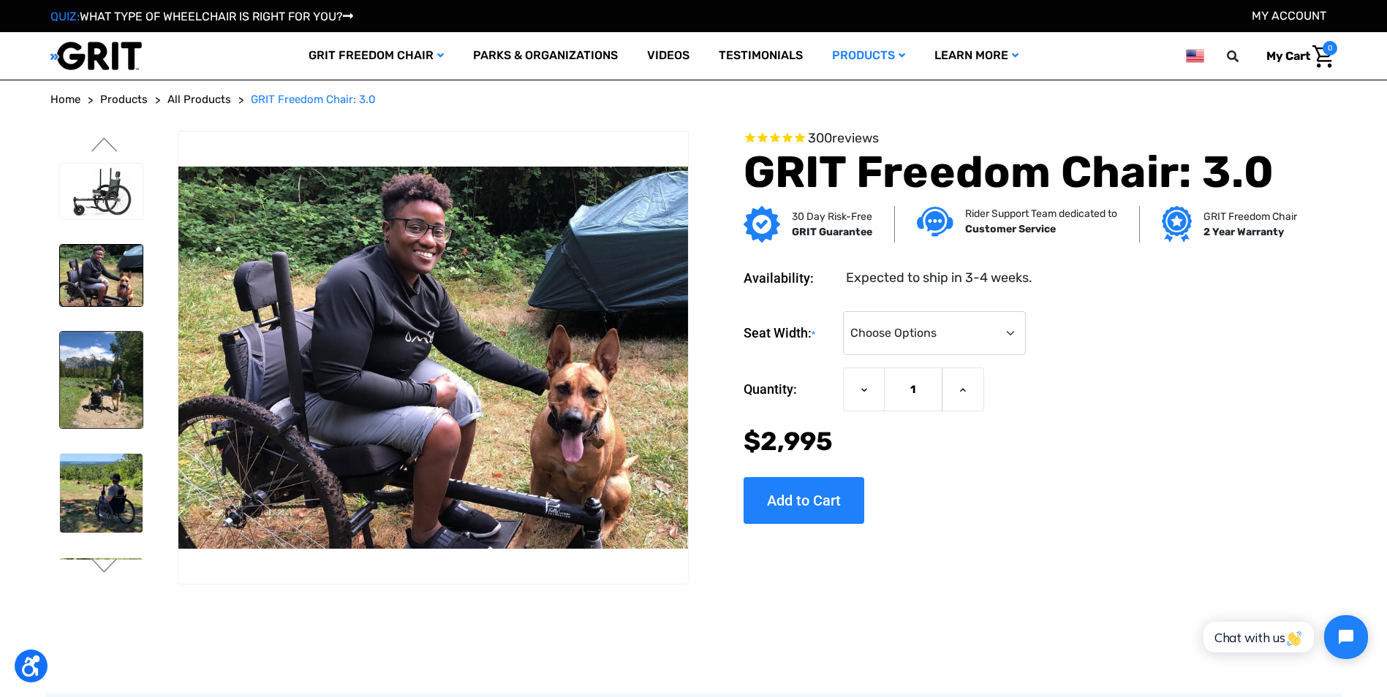
click at [107, 361] on img at bounding box center [101, 380] width 83 height 96
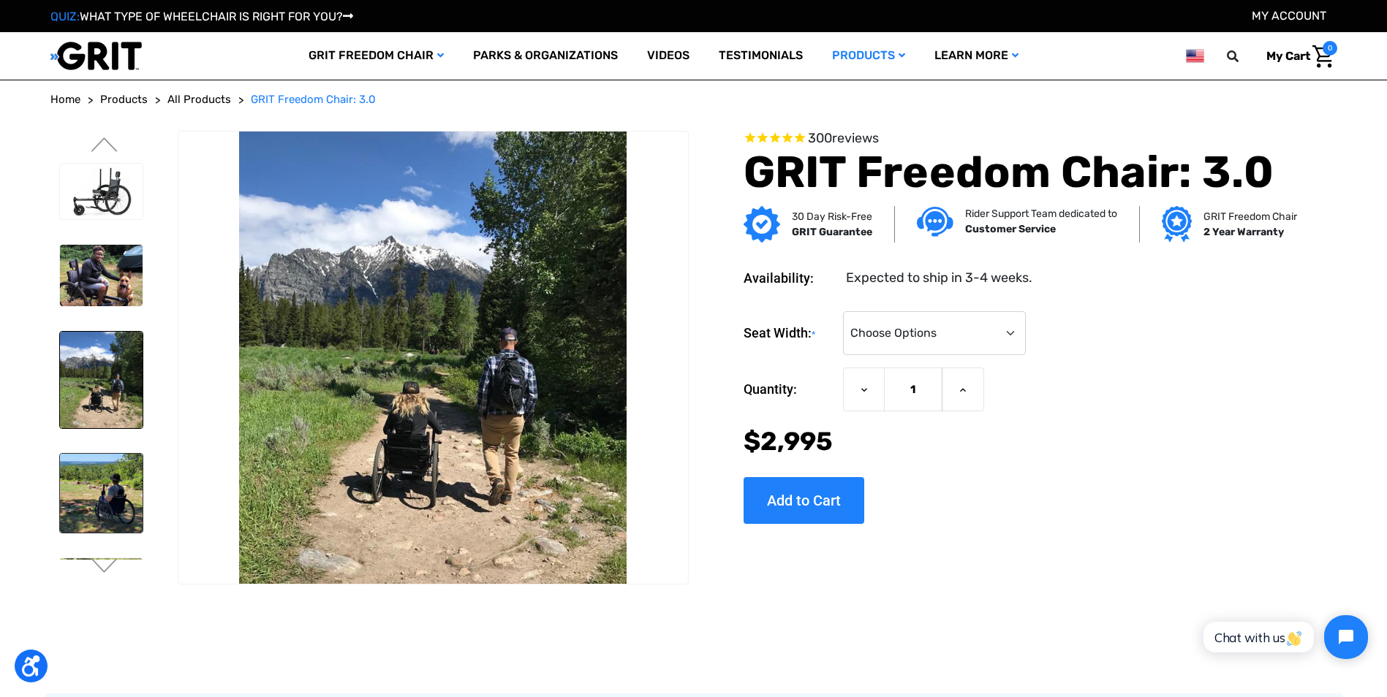
click at [98, 488] on img at bounding box center [101, 493] width 83 height 78
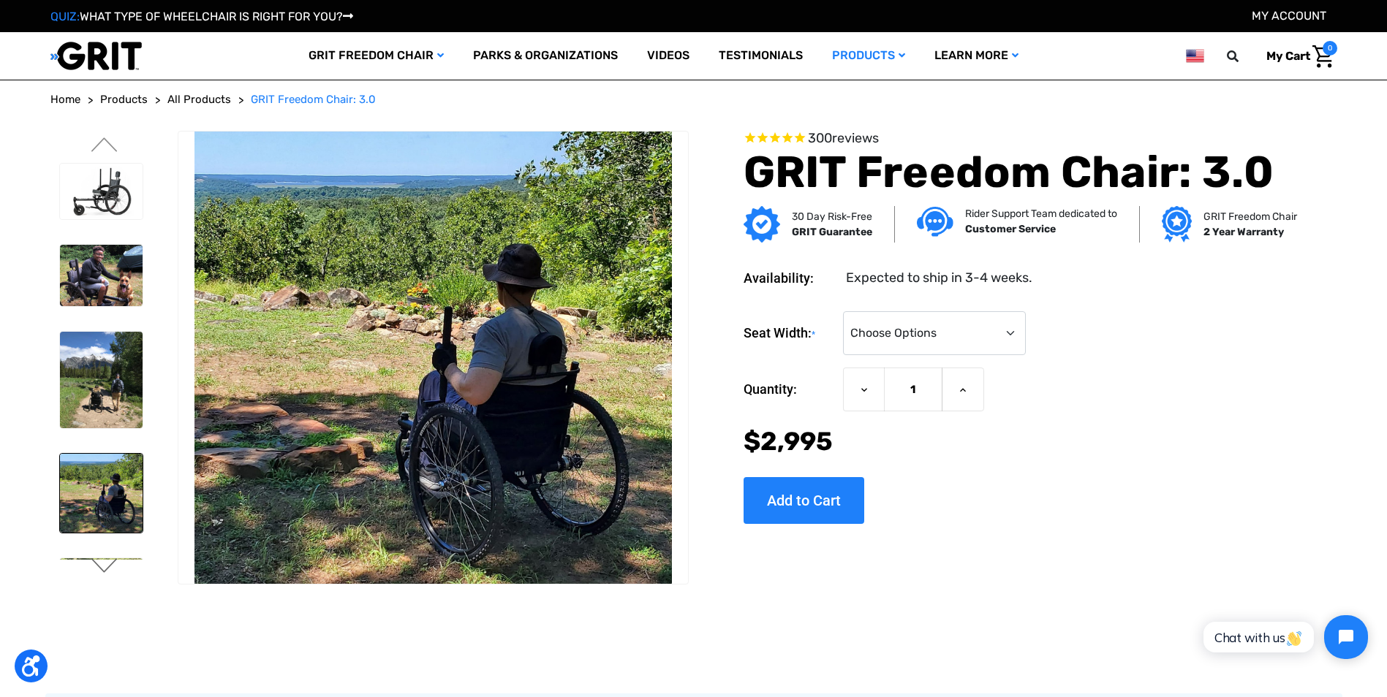
click at [106, 566] on button "Next" at bounding box center [104, 567] width 31 height 18
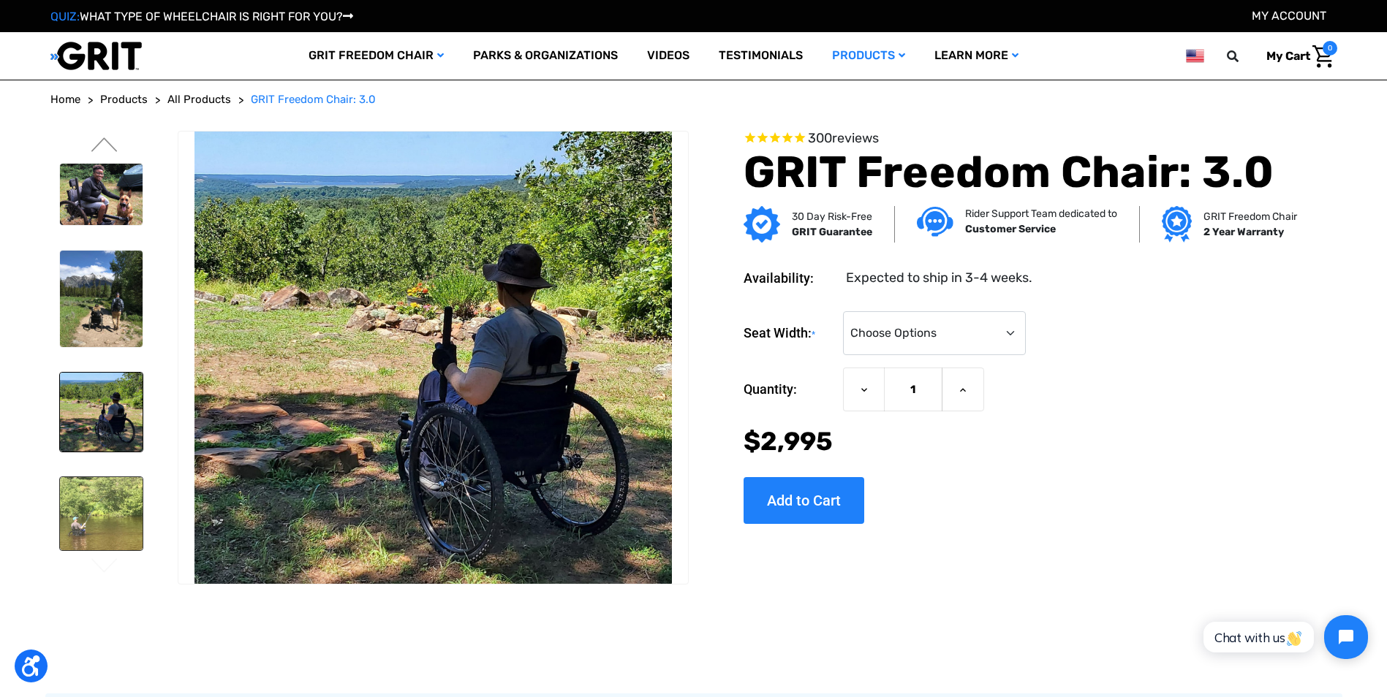
click at [105, 526] on img at bounding box center [101, 513] width 83 height 73
